Goal: Book appointment/travel/reservation

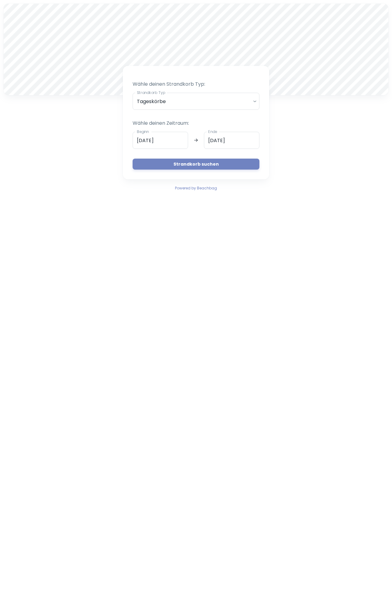
click at [178, 137] on input "[DATE]" at bounding box center [161, 140] width 56 height 17
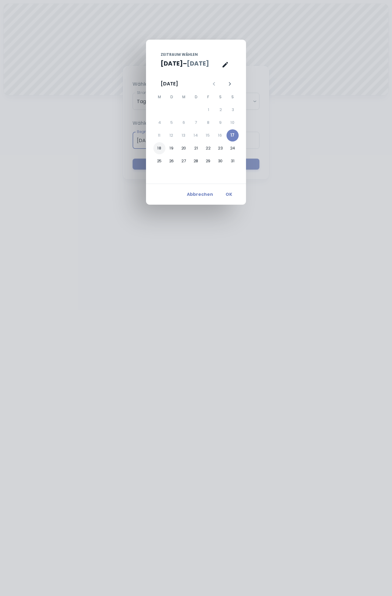
click at [159, 146] on button "18" at bounding box center [160, 148] width 12 height 12
type input "[DATE]"
click at [172, 148] on button "19" at bounding box center [172, 148] width 12 height 12
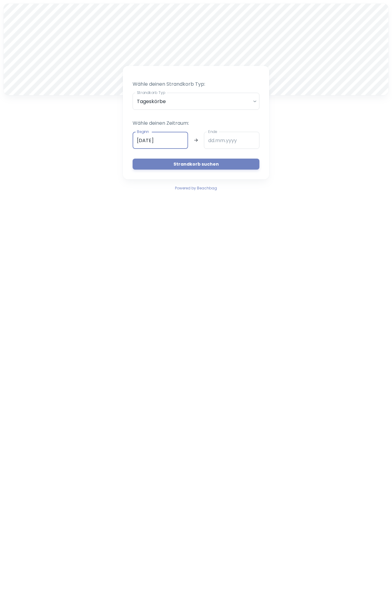
type input "[DATE]"
click at [201, 164] on button "Strandkorb suchen" at bounding box center [196, 164] width 127 height 11
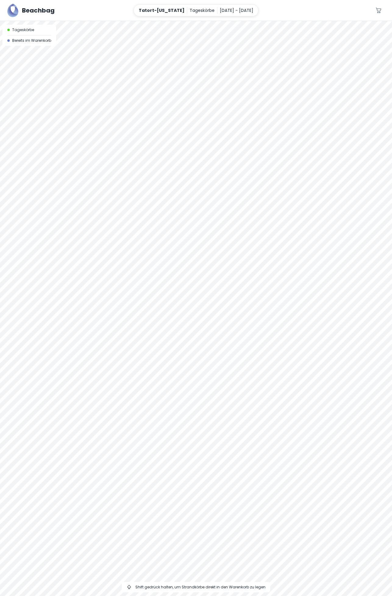
click at [172, 21] on div at bounding box center [196, 21] width 392 height 0
click at [163, 21] on div at bounding box center [196, 21] width 392 height 0
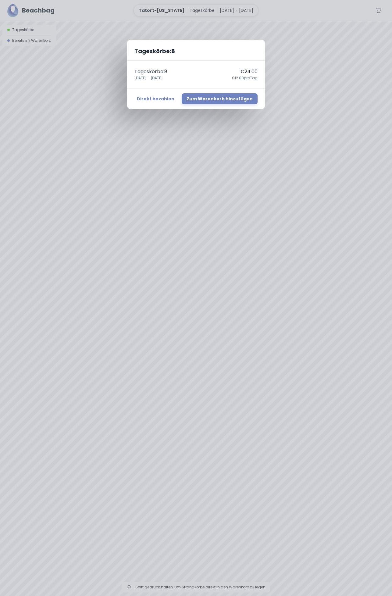
click at [308, 60] on div "Tageskörbe : 8 Tageskörbe : 8 €24.00 [DATE] - [DATE] €12.00 pro Tag Direkt beza…" at bounding box center [196, 298] width 392 height 596
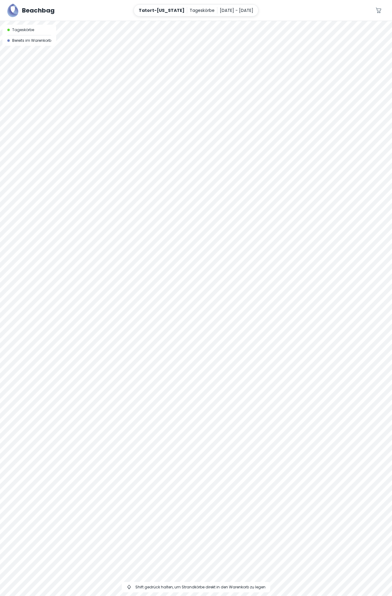
click at [230, 8] on p "[DATE] - [DATE]" at bounding box center [237, 10] width 34 height 7
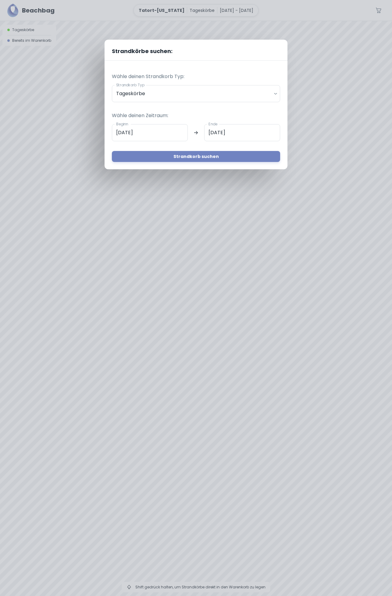
click at [167, 132] on input "[DATE]" at bounding box center [150, 132] width 76 height 17
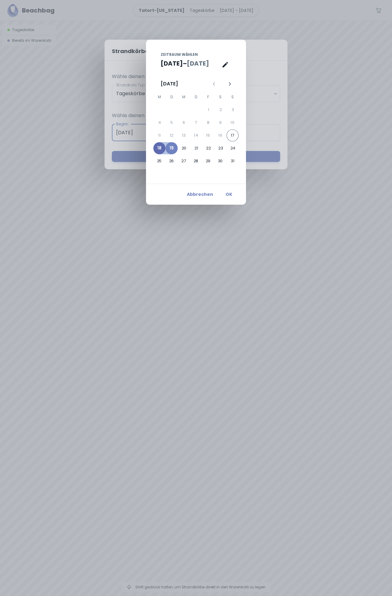
click at [161, 148] on button "18" at bounding box center [160, 148] width 12 height 12
click at [204, 196] on button "Abbrechen" at bounding box center [200, 194] width 31 height 11
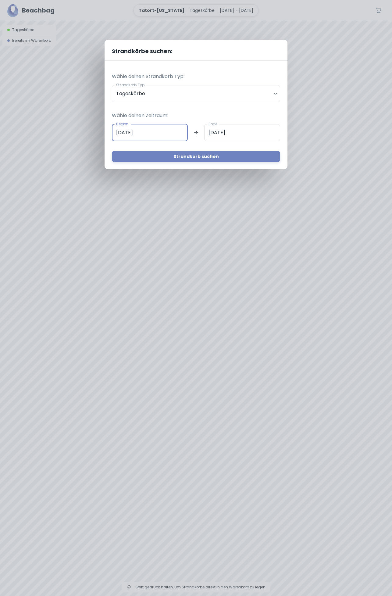
click at [248, 132] on input "[DATE]" at bounding box center [242, 132] width 76 height 17
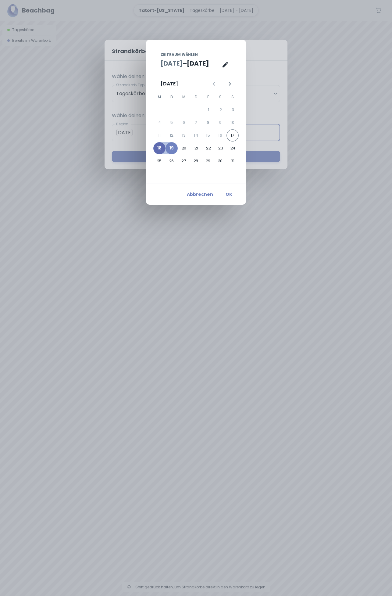
click at [160, 147] on button "18" at bounding box center [160, 148] width 12 height 12
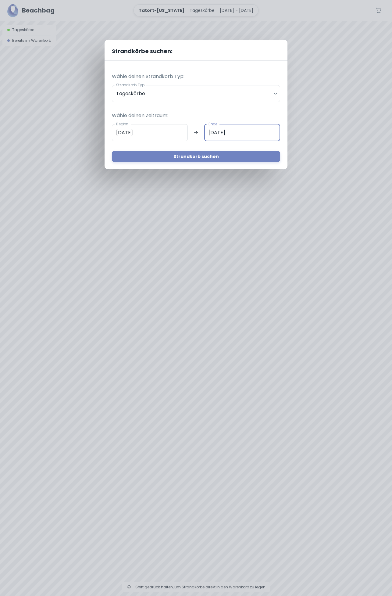
type input "[DATE]"
click at [206, 157] on button "Strandkorb suchen" at bounding box center [196, 156] width 168 height 11
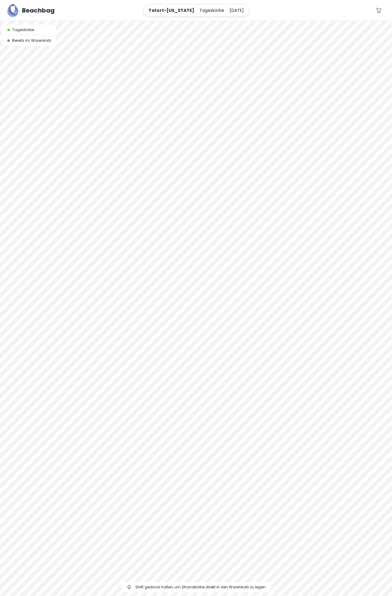
click at [231, 9] on p "[DATE]" at bounding box center [237, 10] width 14 height 7
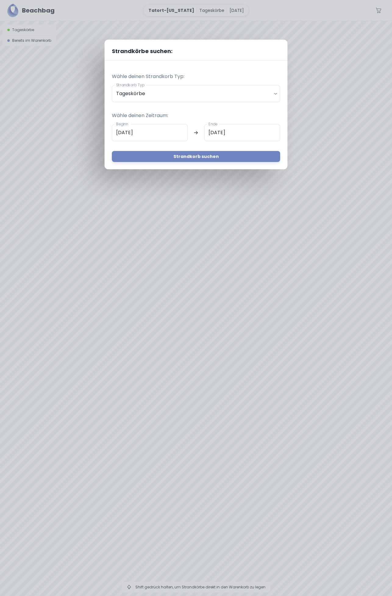
click at [169, 130] on input "[DATE]" at bounding box center [150, 132] width 76 height 17
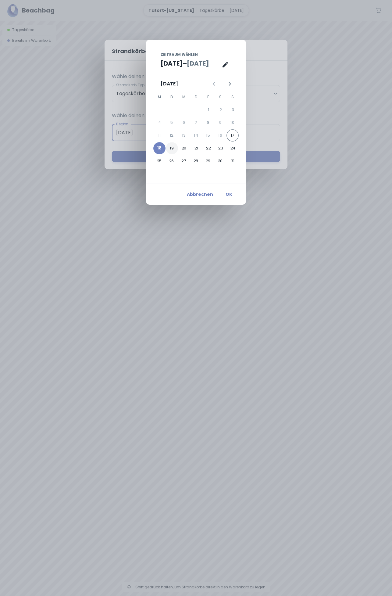
click at [176, 148] on button "19" at bounding box center [172, 148] width 12 height 12
type input "[DATE]"
click at [174, 145] on button "19" at bounding box center [172, 148] width 12 height 12
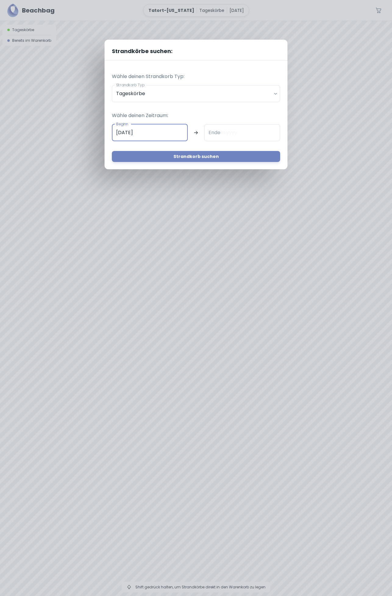
type input "[DATE]"
click at [218, 155] on button "Strandkorb suchen" at bounding box center [196, 156] width 168 height 11
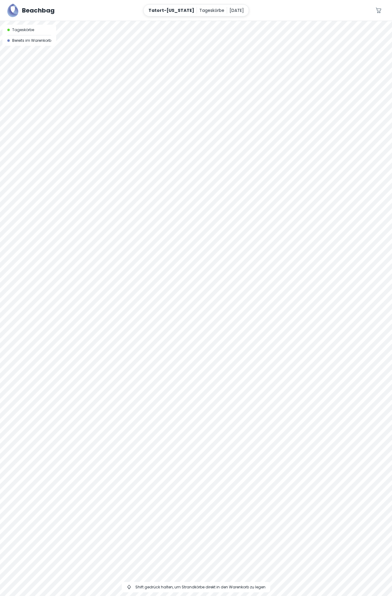
click at [230, 10] on p "[DATE]" at bounding box center [237, 10] width 14 height 7
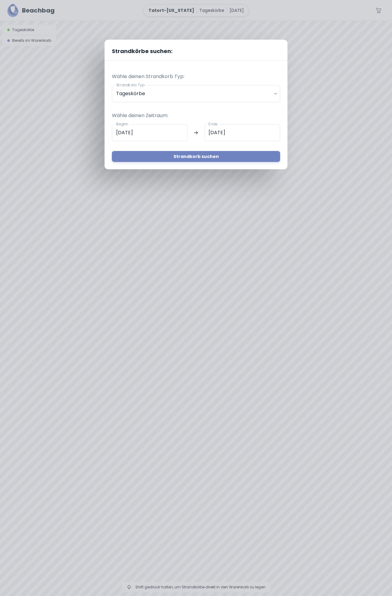
click at [162, 133] on input "[DATE]" at bounding box center [150, 132] width 76 height 17
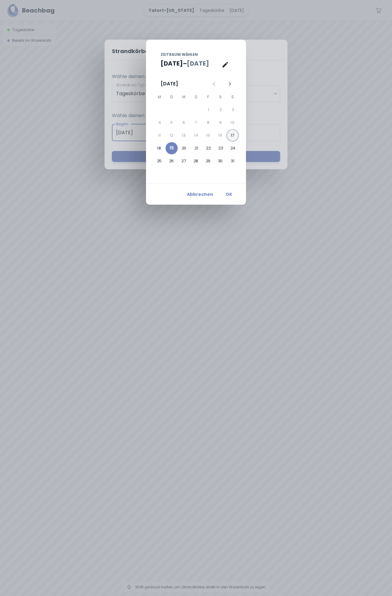
click at [230, 136] on button "17" at bounding box center [233, 135] width 12 height 12
type input "[DATE]"
click at [229, 193] on button "OK" at bounding box center [229, 194] width 20 height 11
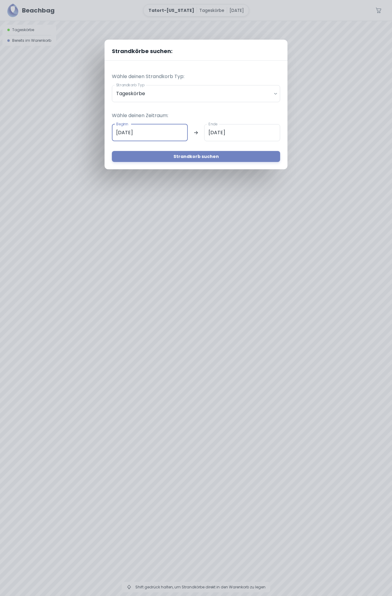
click at [206, 157] on button "Strandkorb suchen" at bounding box center [196, 156] width 168 height 11
